Goal: Answer question/provide support

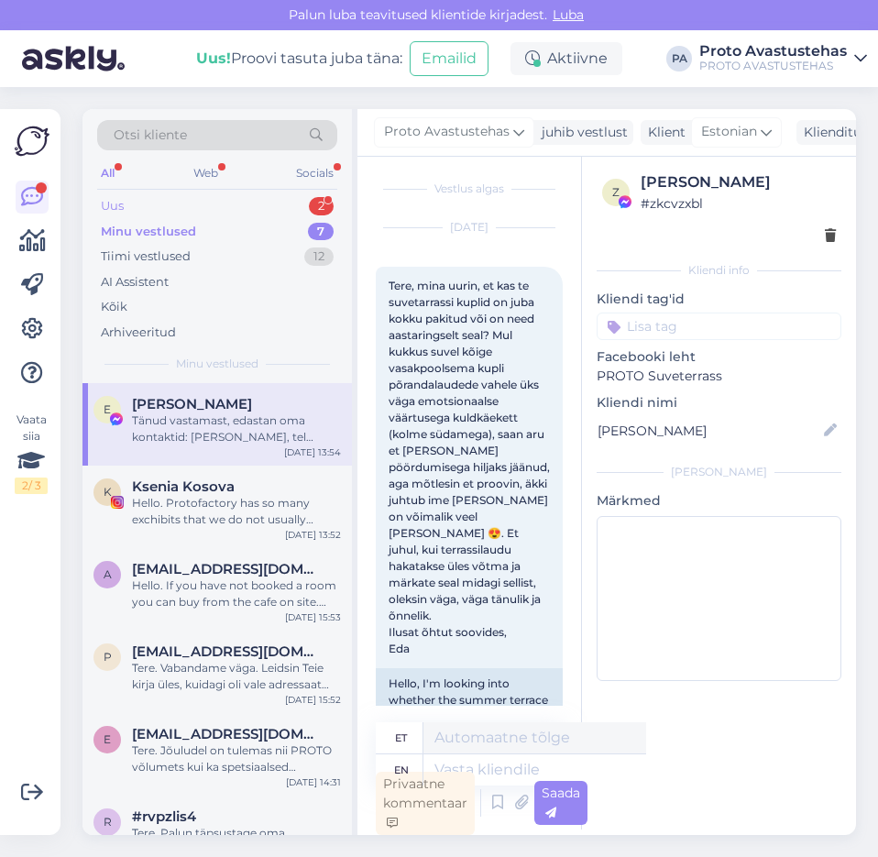
click at [112, 205] on div "Uus" at bounding box center [112, 206] width 23 height 18
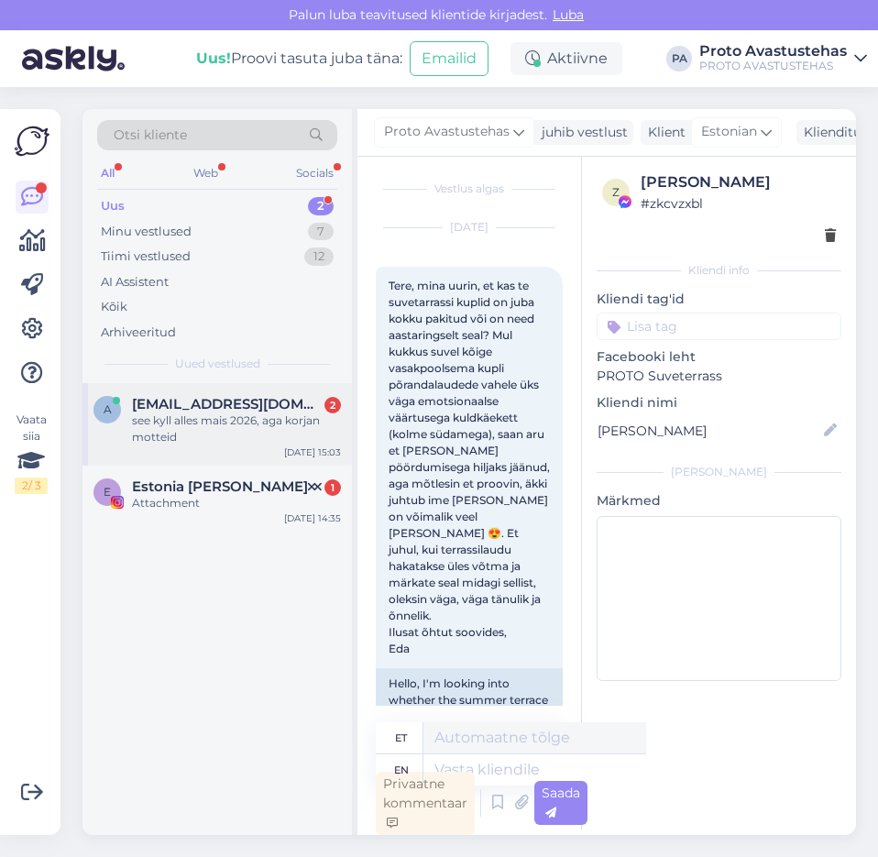
click at [153, 415] on div "see kyll alles mais 2026, aga korjan motteid" at bounding box center [236, 429] width 209 height 33
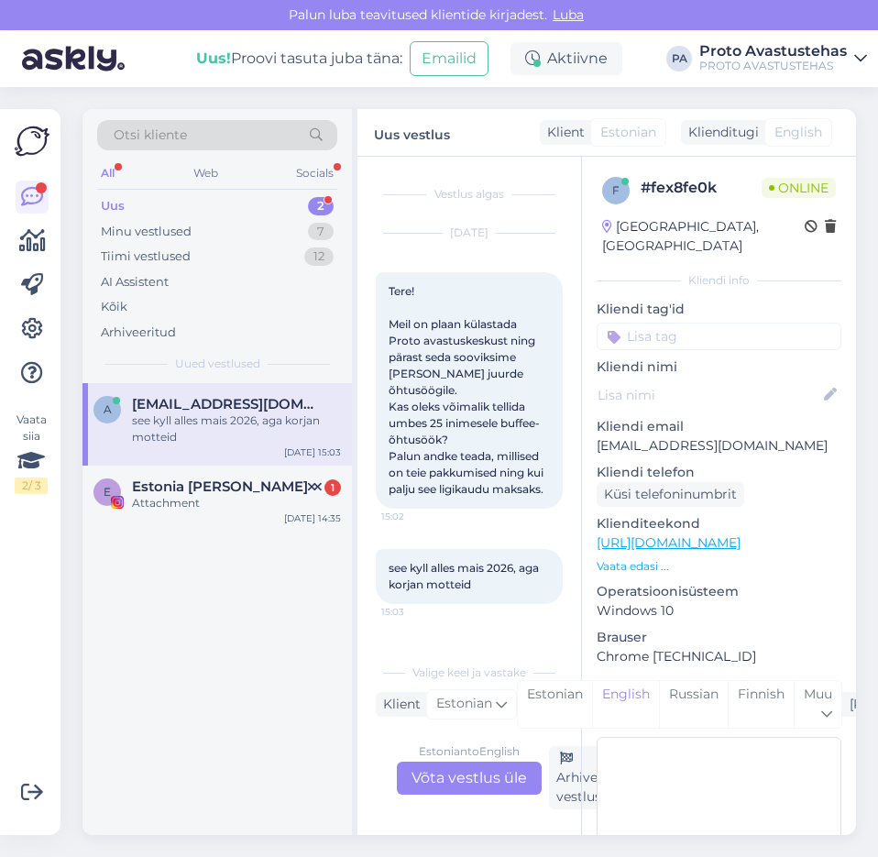
click at [475, 784] on div "Estonian to English Võta vestlus üle" at bounding box center [469, 778] width 145 height 33
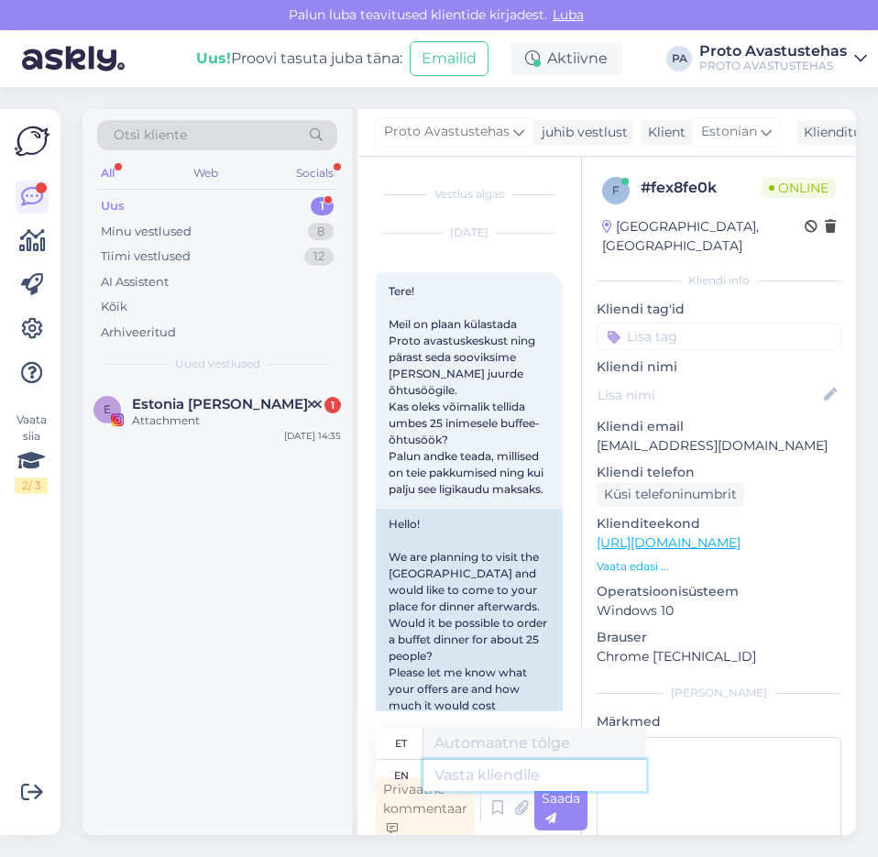
click at [505, 775] on textarea at bounding box center [535, 775] width 223 height 31
type textarea "Tere."
type textarea "Tere. Palun saatke kiri in"
type textarea "Tere. Palun saatke kirjad"
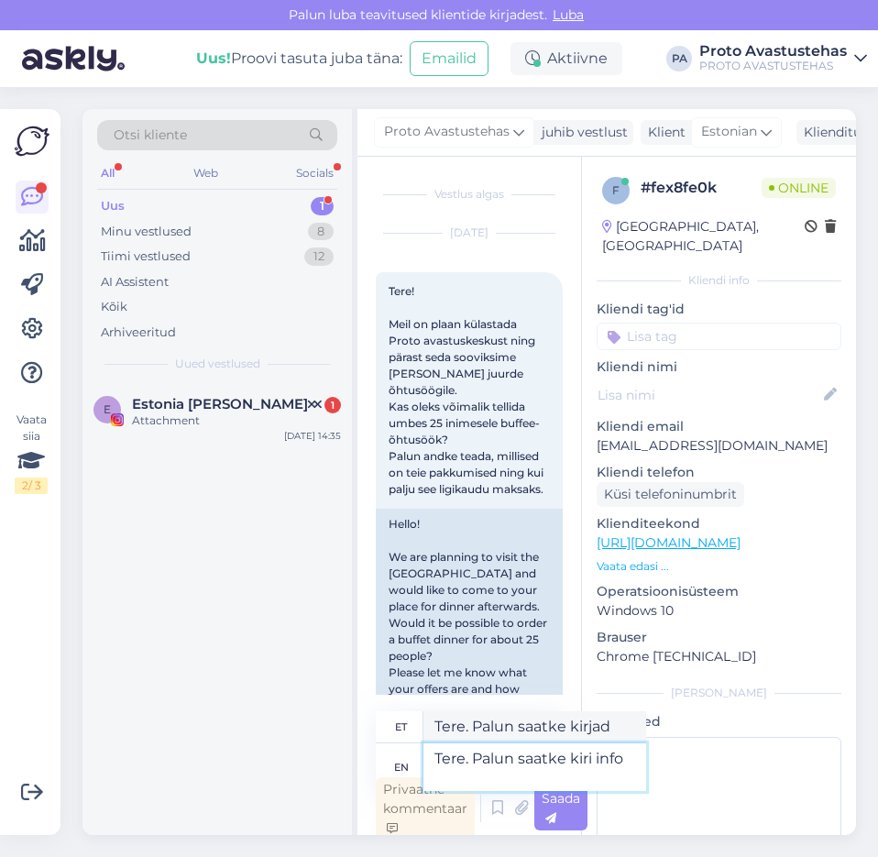
type textarea "Tere. Palun saatke kiri info"
type textarea "Tere. Palun saatke kirja info"
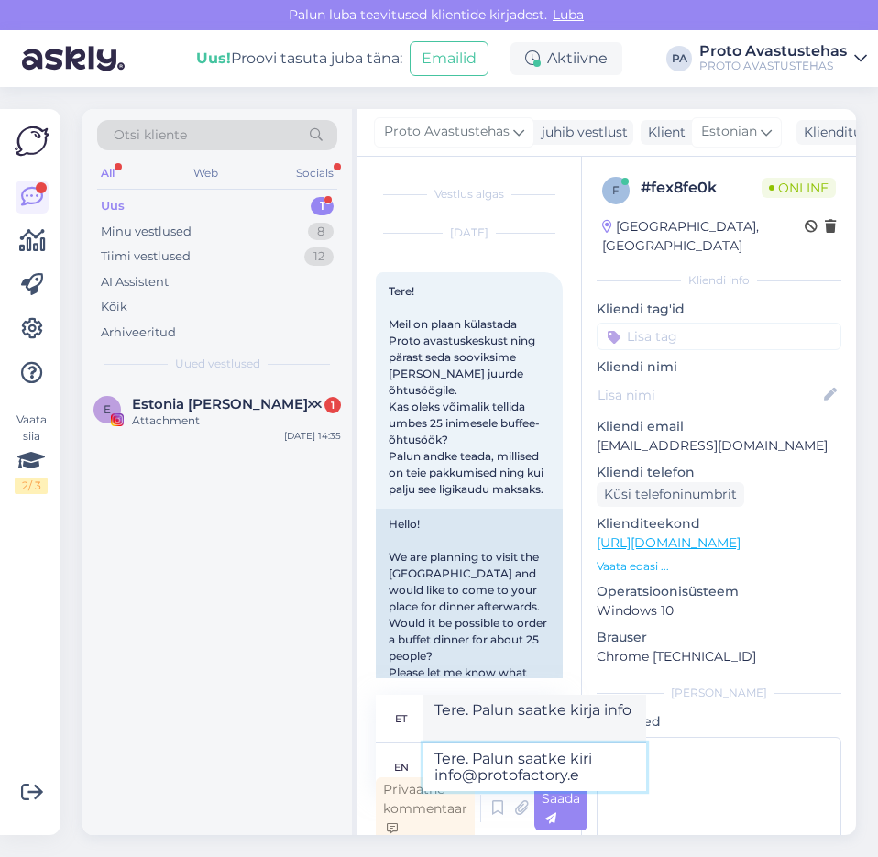
type textarea "Tere. Palun saatke kiri [EMAIL_ADDRESS][DOMAIN_NAME]"
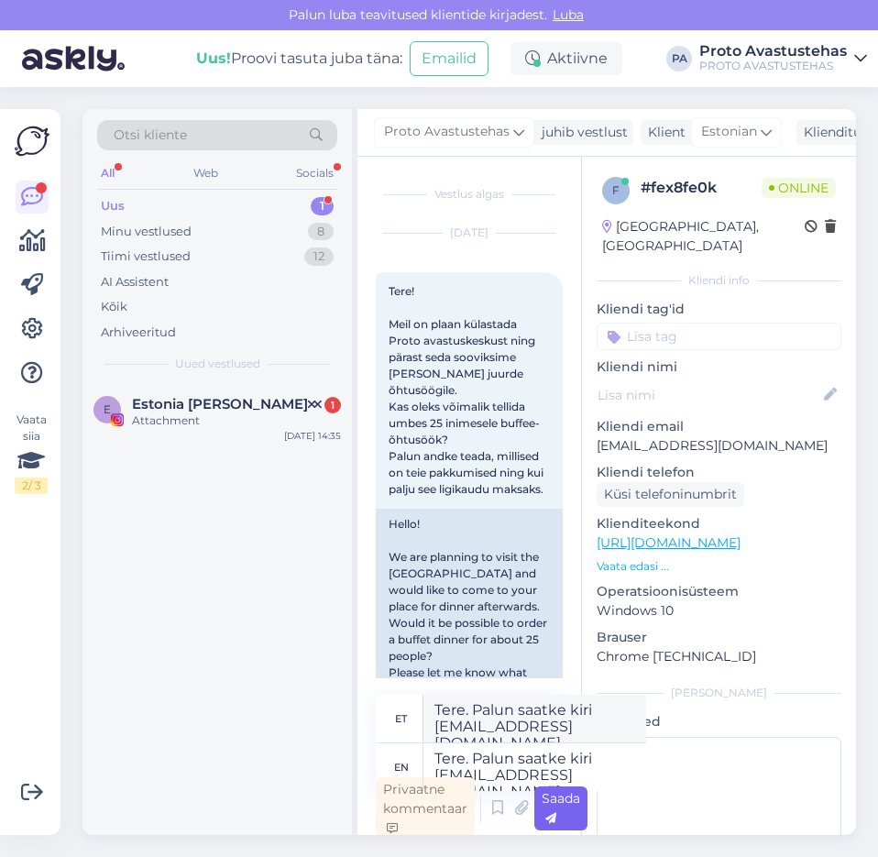
click at [557, 798] on span "Saada" at bounding box center [561, 808] width 39 height 36
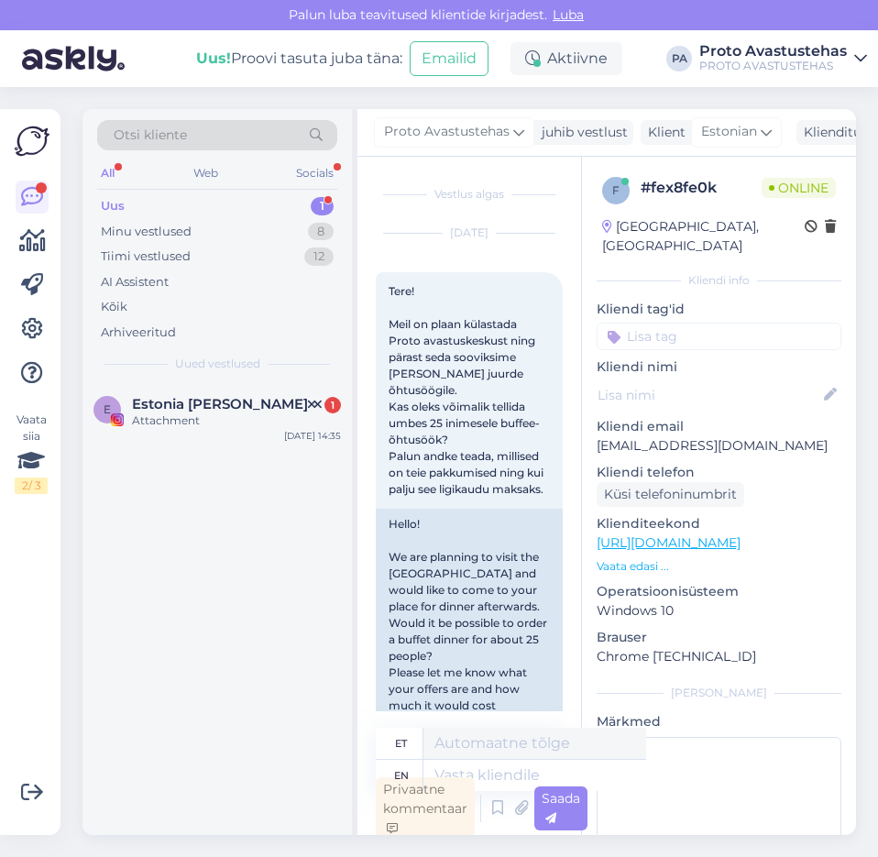
scroll to position [6, 0]
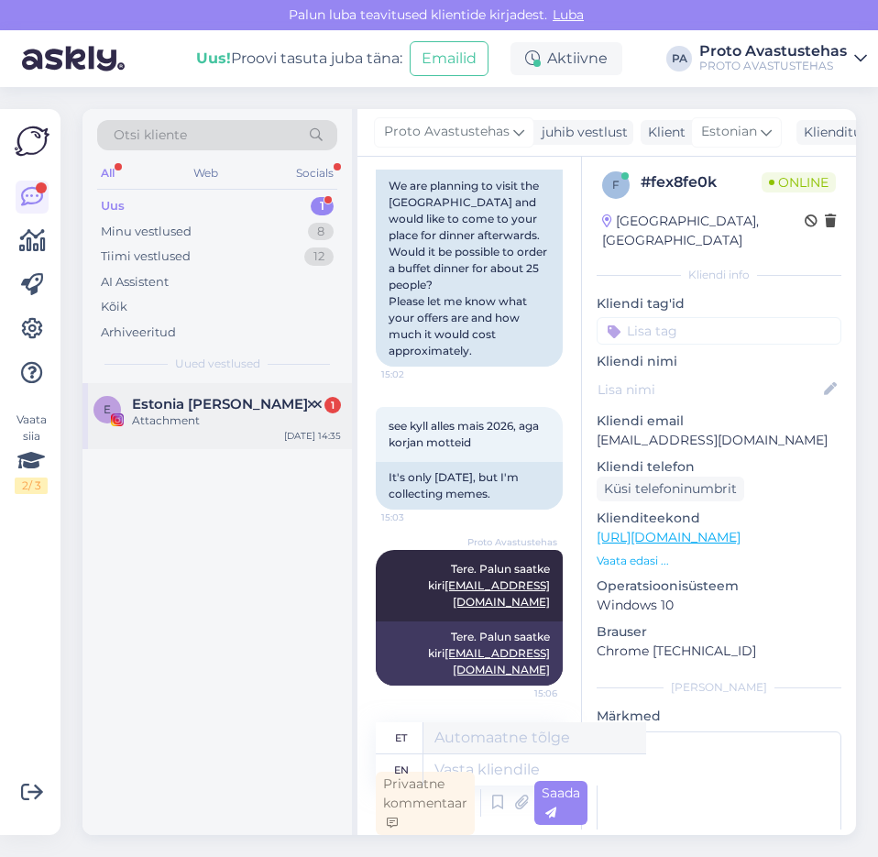
click at [158, 421] on div "Attachment" at bounding box center [236, 421] width 209 height 17
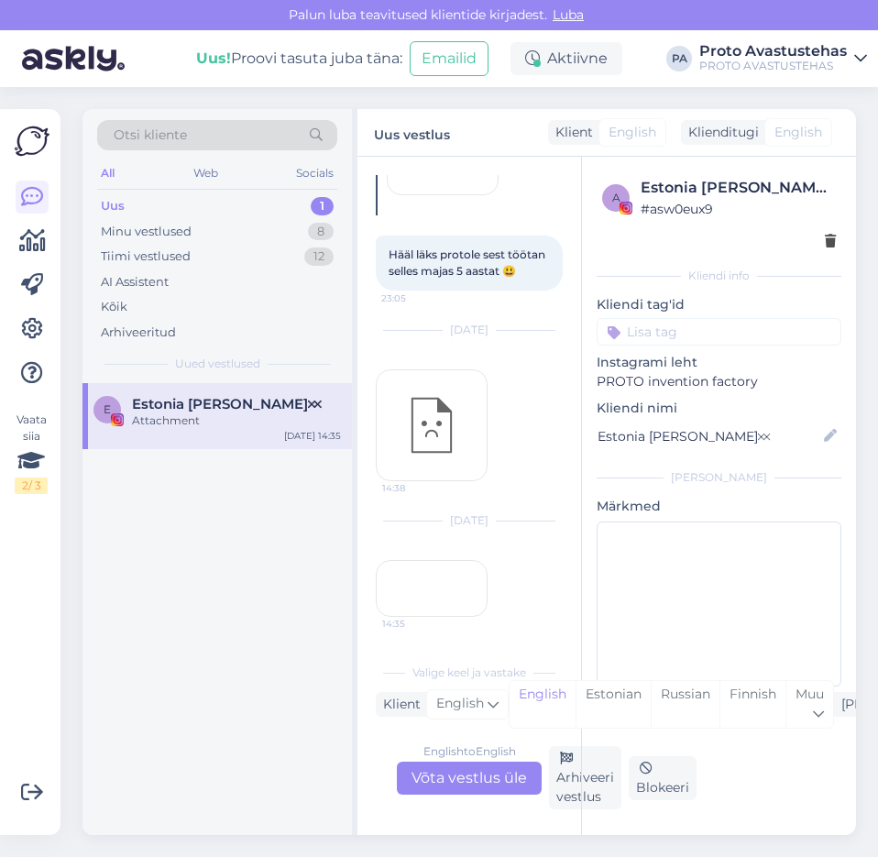
scroll to position [603, 0]
click at [436, 560] on div "14:35" at bounding box center [432, 588] width 112 height 57
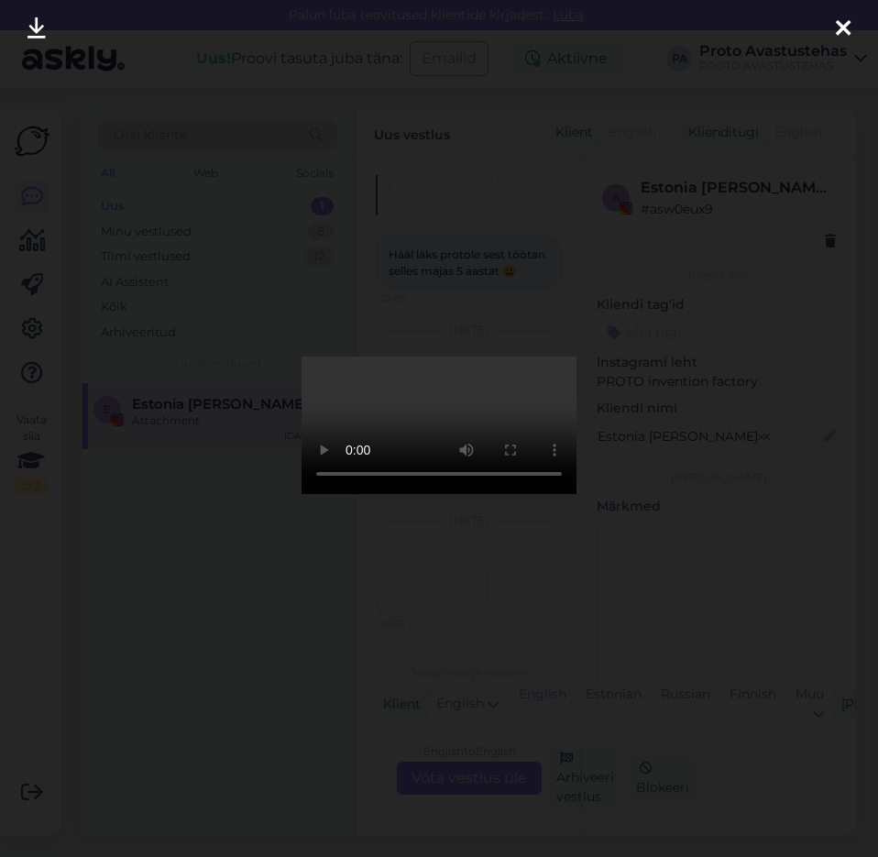
click at [840, 29] on icon at bounding box center [843, 29] width 15 height 24
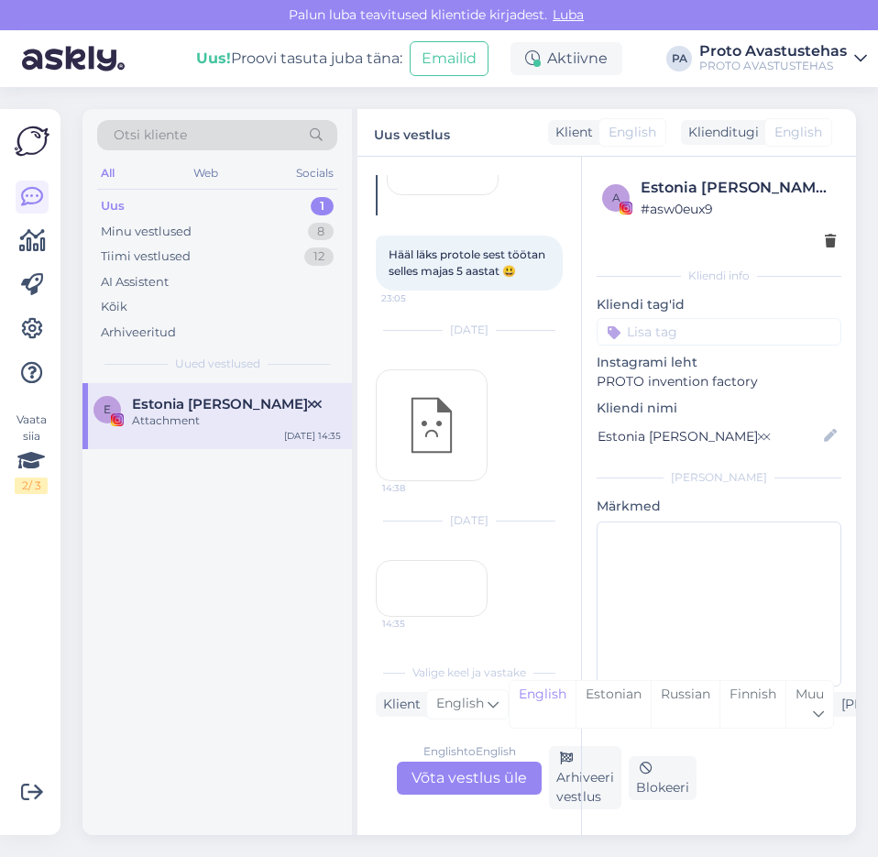
click at [127, 200] on div "Uus 1" at bounding box center [217, 206] width 240 height 26
click at [187, 413] on div "Attachment" at bounding box center [236, 421] width 209 height 17
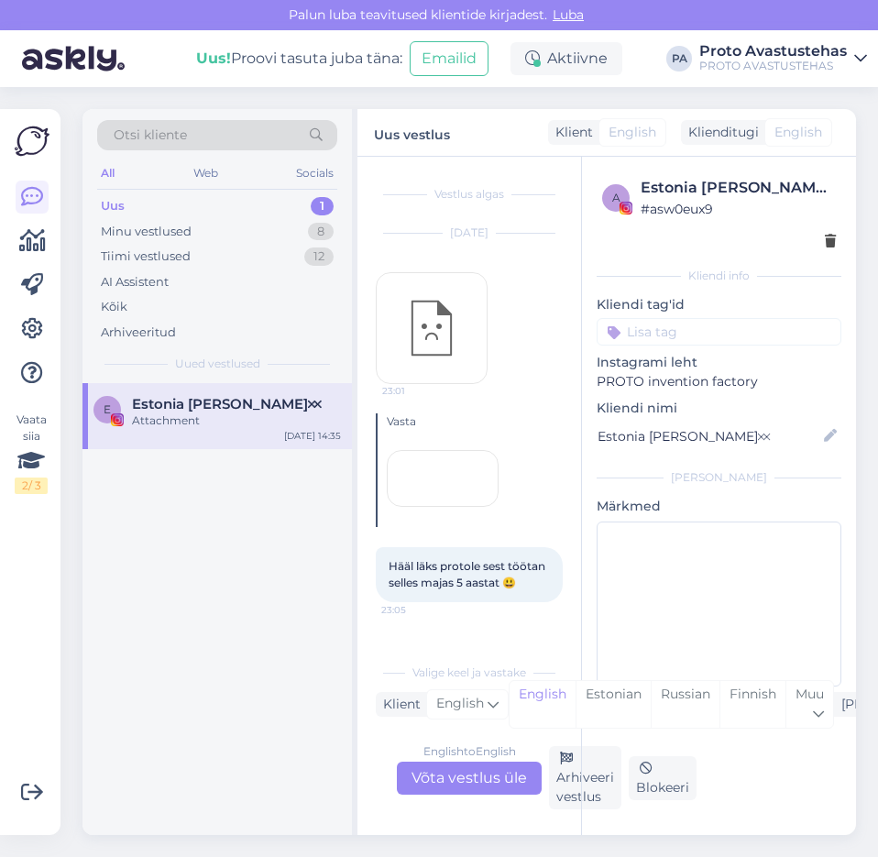
click at [581, 779] on div "a Estonia [PERSON_NAME]🝪 # asw0eux9 Kliendi info Kliendi tag'id Instagrami leht…" at bounding box center [718, 496] width 275 height 678
click at [575, 786] on div "Arhiveeri vestlus" at bounding box center [585, 777] width 72 height 63
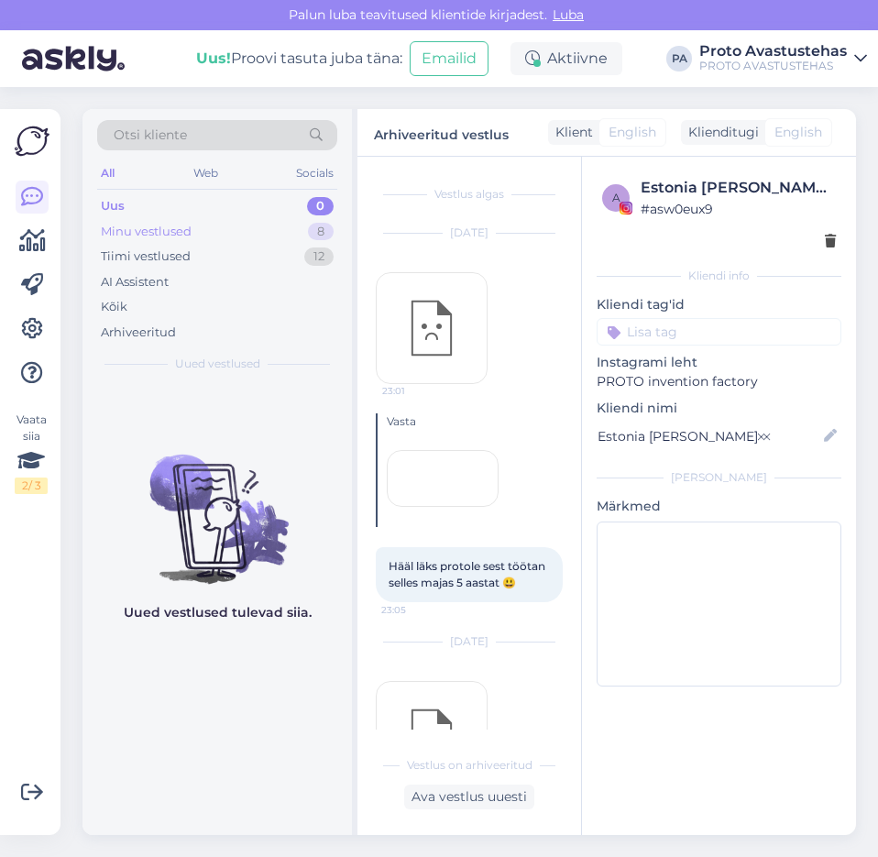
click at [117, 225] on div "Minu vestlused" at bounding box center [146, 232] width 91 height 18
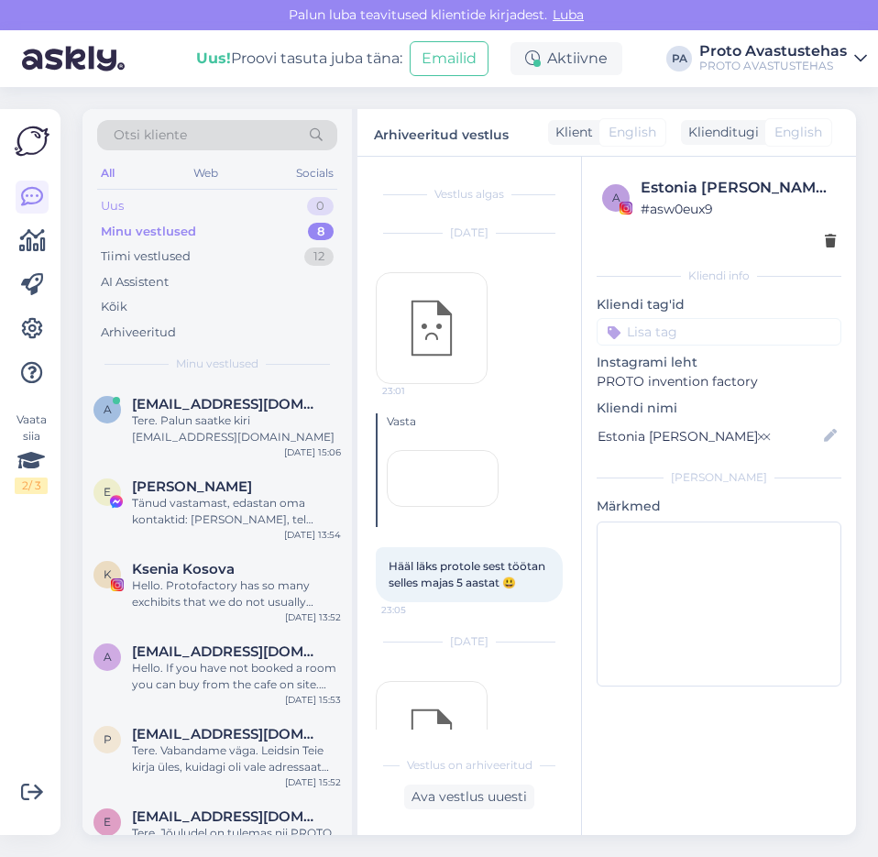
click at [114, 202] on div "Uus" at bounding box center [112, 206] width 23 height 18
